Goal: Transaction & Acquisition: Subscribe to service/newsletter

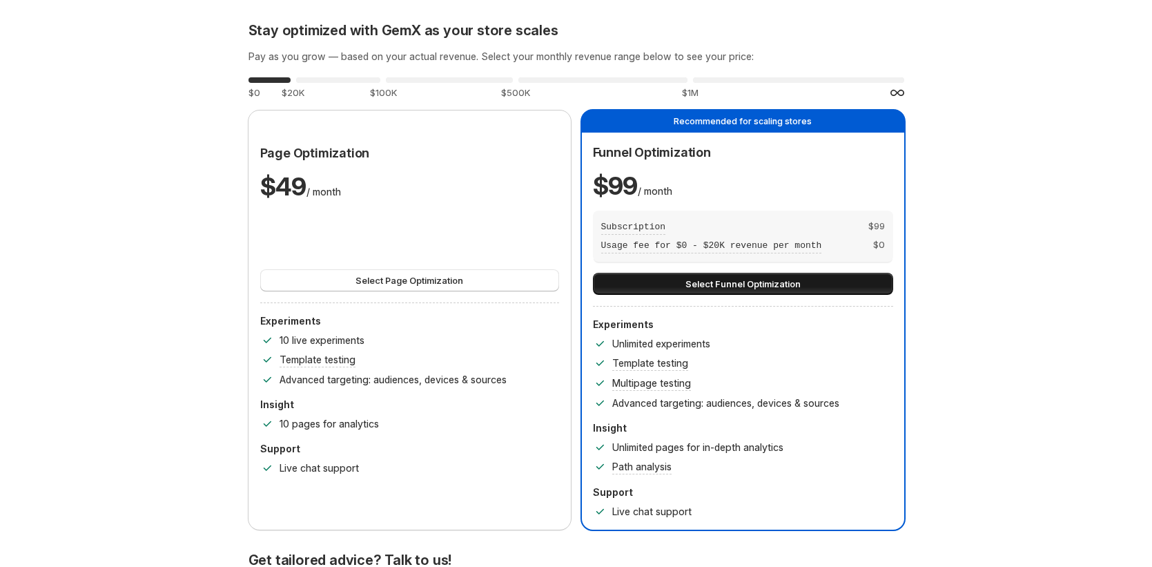
click at [653, 279] on button "Select Funnel Optimization" at bounding box center [743, 284] width 300 height 22
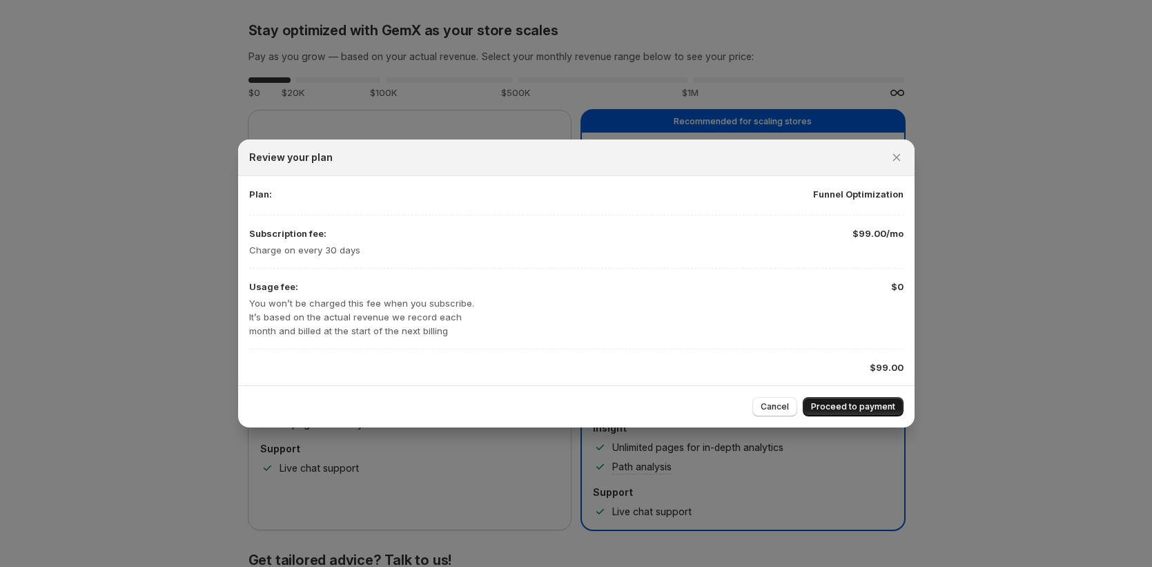
click at [840, 411] on span "Proceed to payment" at bounding box center [853, 406] width 84 height 11
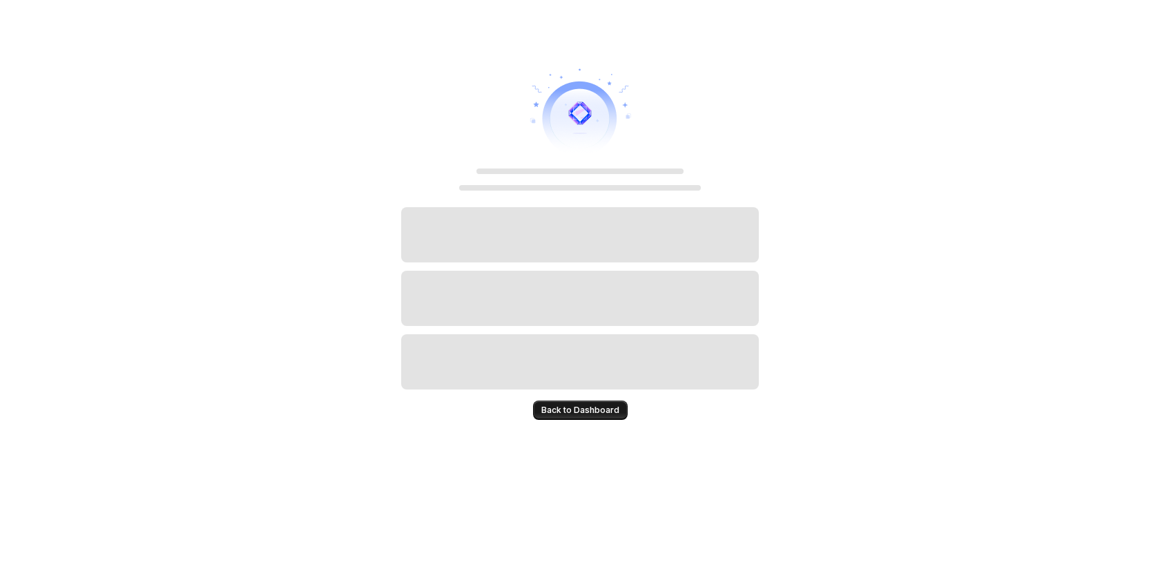
click at [592, 414] on span "Back to Dashboard" at bounding box center [580, 410] width 78 height 11
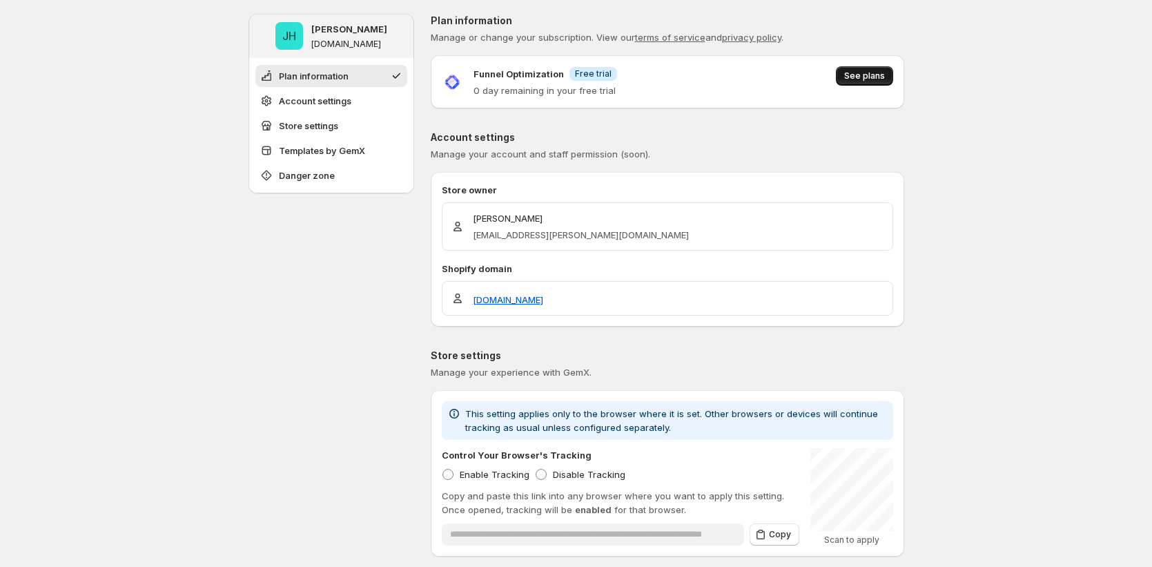
click at [861, 81] on button "See plans" at bounding box center [864, 75] width 57 height 19
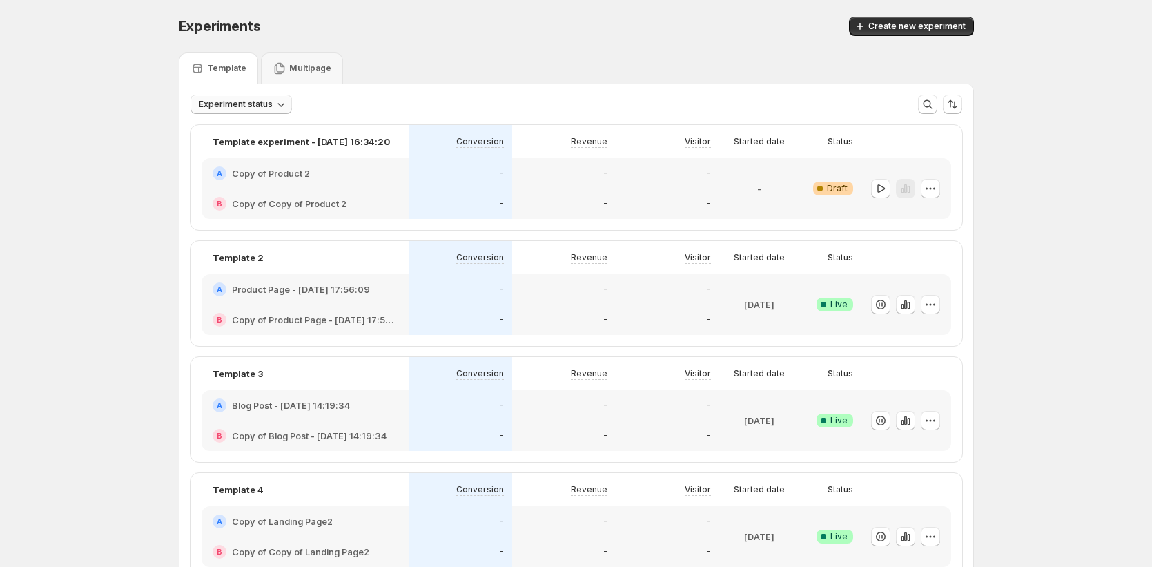
click at [226, 108] on span "Experiment status" at bounding box center [236, 104] width 74 height 11
click at [437, 90] on div "Experiment status More views More views Create new view" at bounding box center [576, 99] width 794 height 30
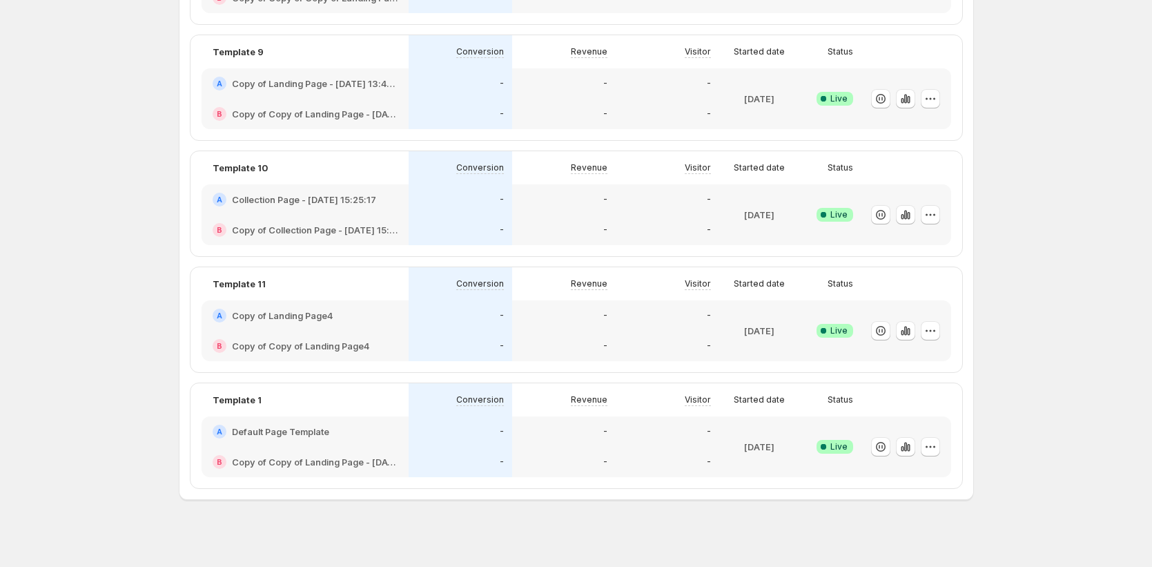
scroll to position [1025, 0]
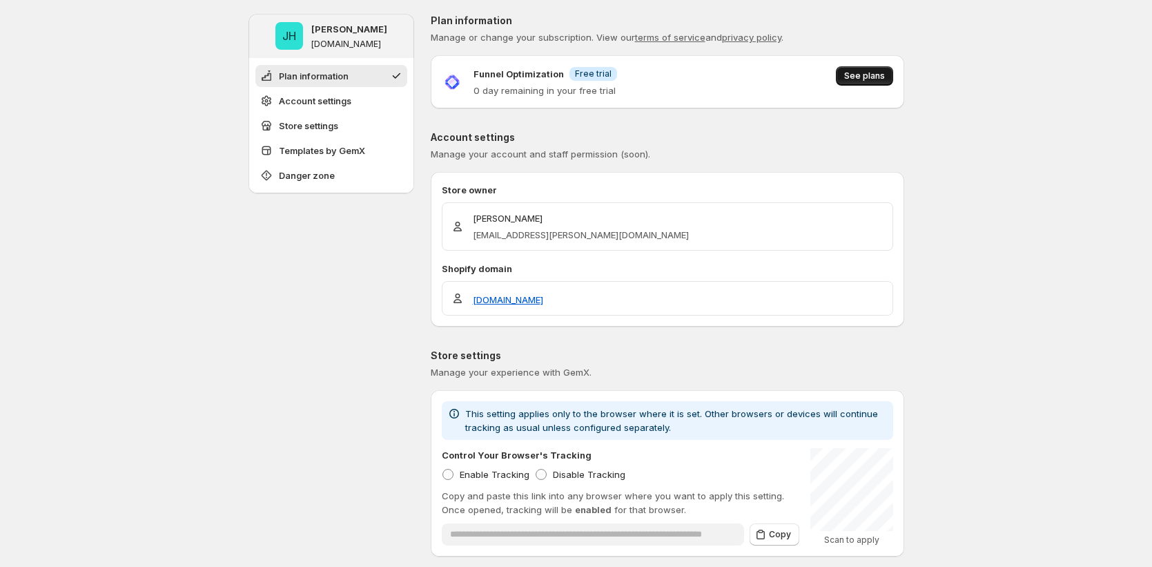
click at [881, 76] on span "See plans" at bounding box center [864, 75] width 41 height 11
click at [867, 79] on span "See plans" at bounding box center [864, 75] width 41 height 11
